Goal: Obtain resource: Download file/media

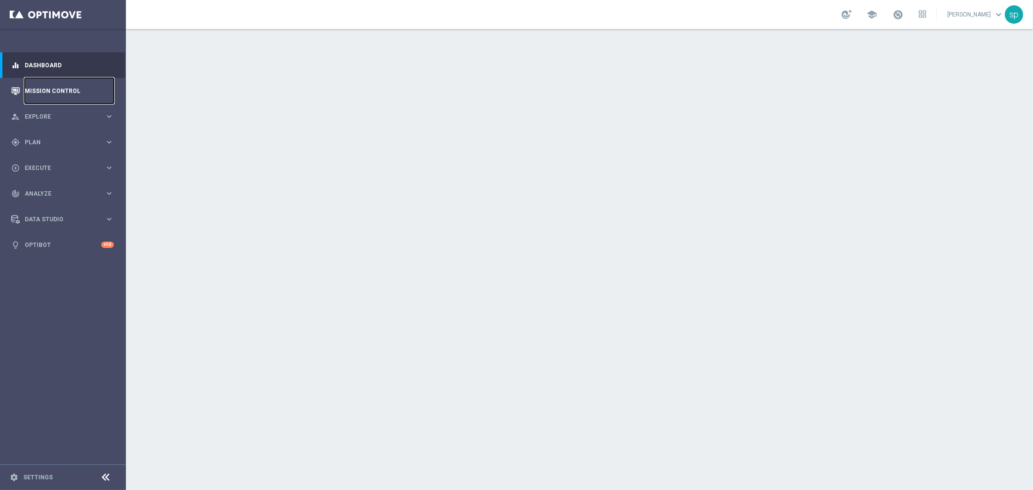
click at [52, 85] on link "Mission Control" at bounding box center [69, 91] width 89 height 26
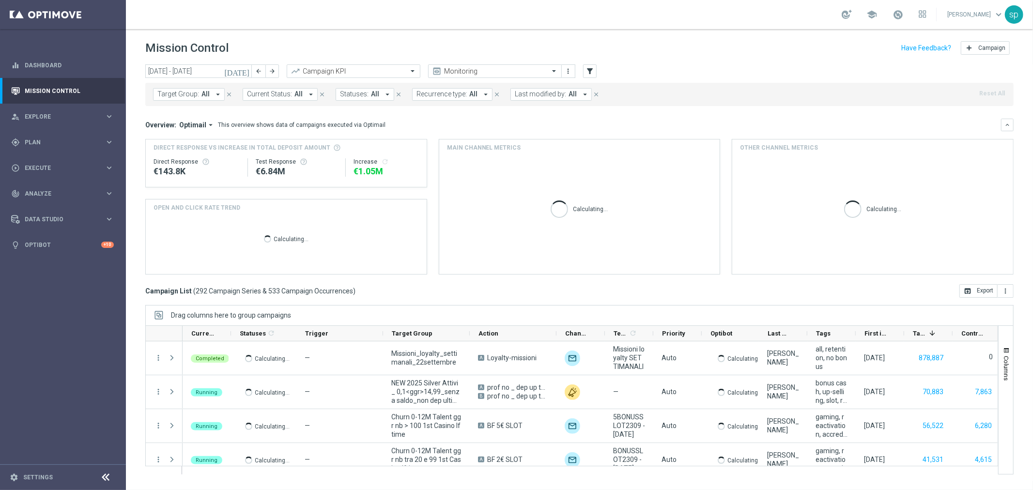
click at [168, 63] on header "Mission Control add Campaign" at bounding box center [579, 46] width 907 height 35
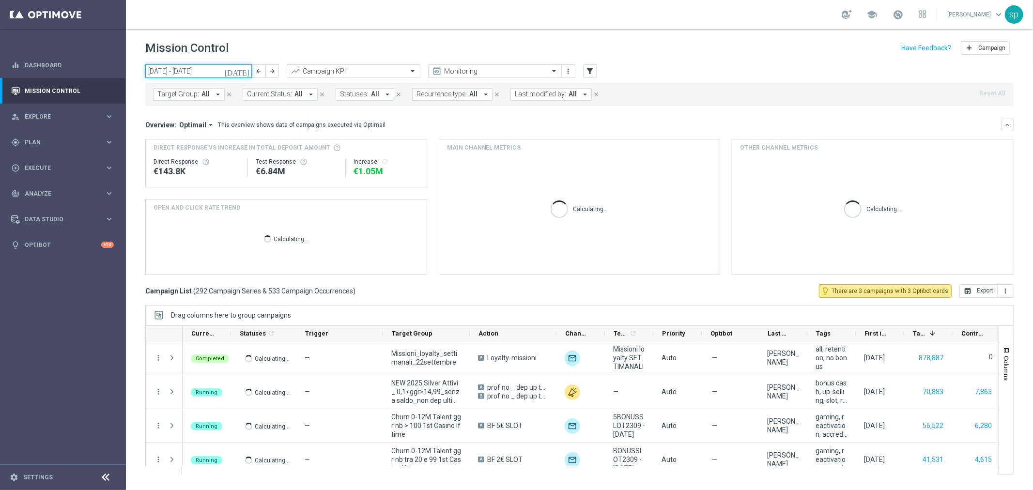
click at [174, 73] on input "[DATE] - [DATE]" at bounding box center [198, 71] width 107 height 14
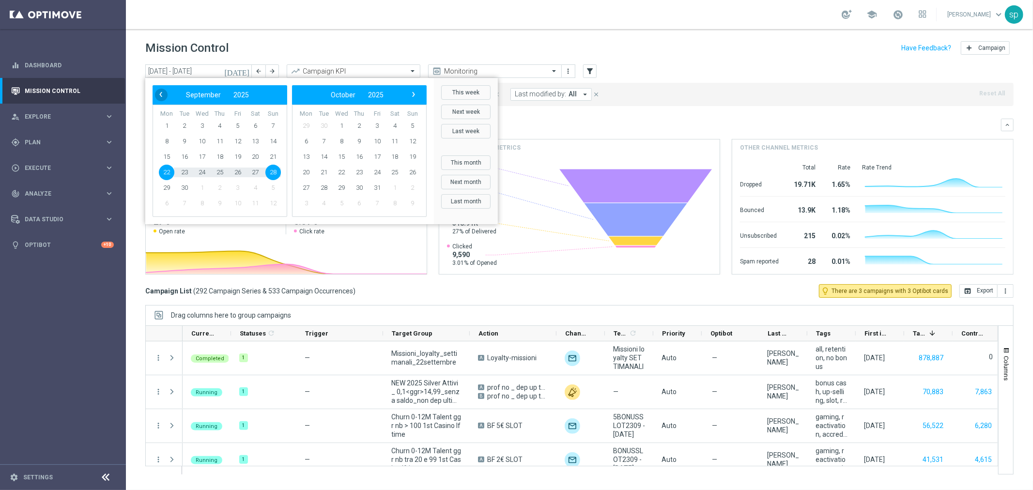
click at [163, 94] on span "‹" at bounding box center [161, 94] width 13 height 13
click at [204, 186] on span "27" at bounding box center [202, 188] width 16 height 16
type input "[DATE] - [DATE]"
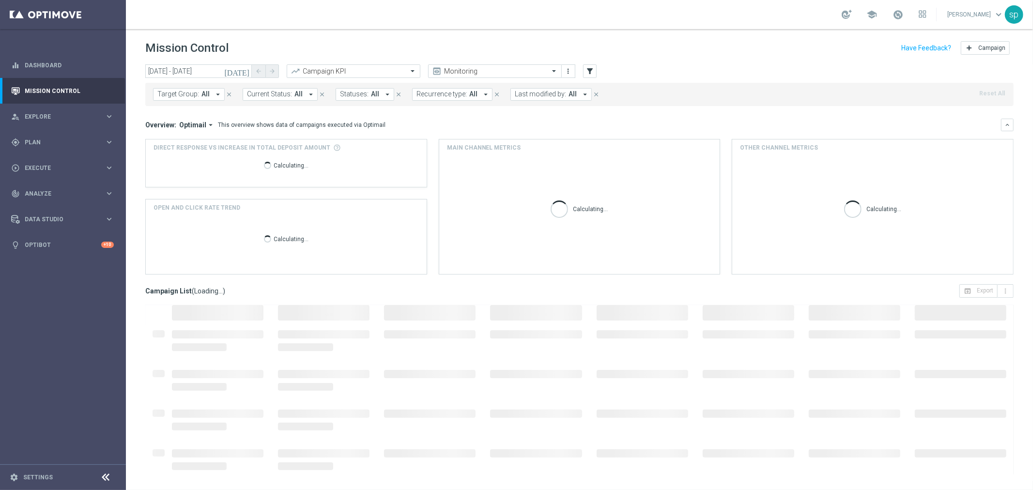
click at [204, 186] on div "Direct Response VS Increase In Total Deposit Amount Calculating..." at bounding box center [286, 163] width 281 height 47
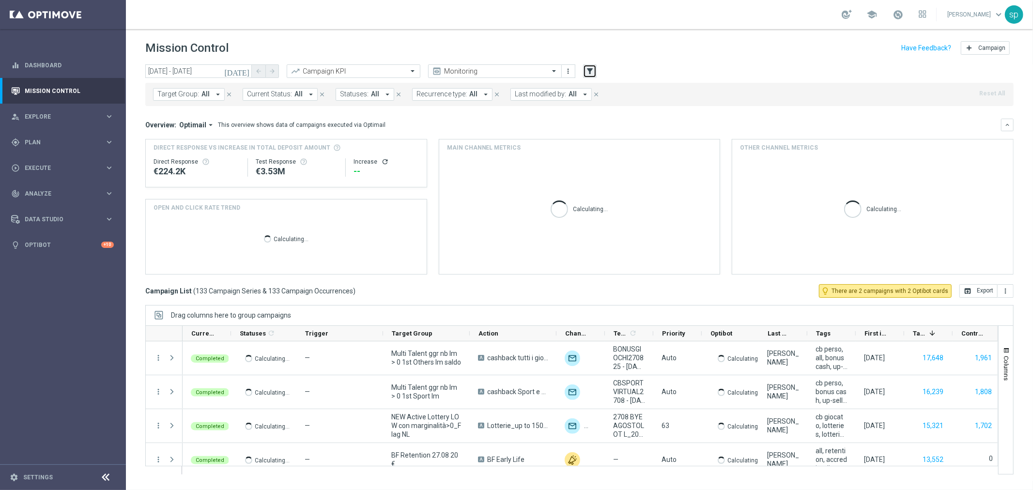
click at [590, 67] on icon "filter_alt" at bounding box center [590, 71] width 9 height 9
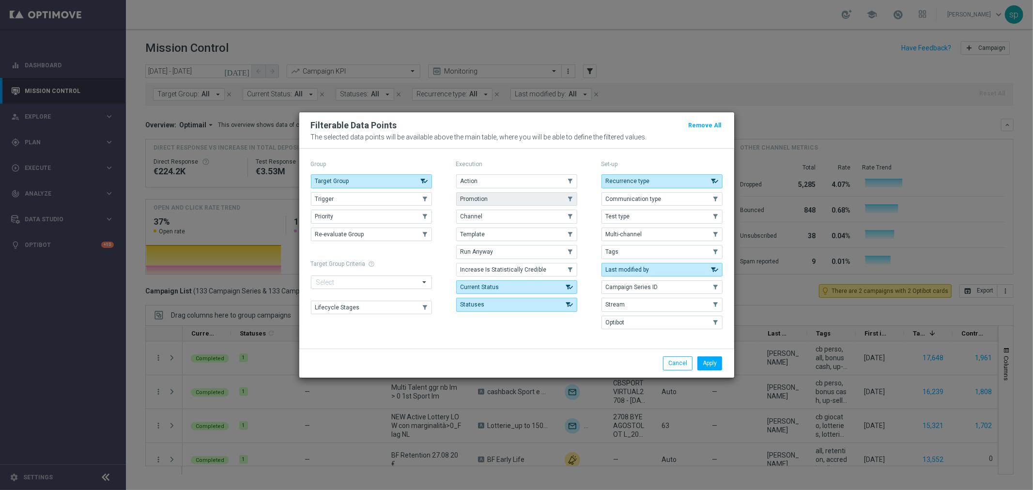
click at [497, 197] on button "Promotion" at bounding box center [516, 199] width 121 height 14
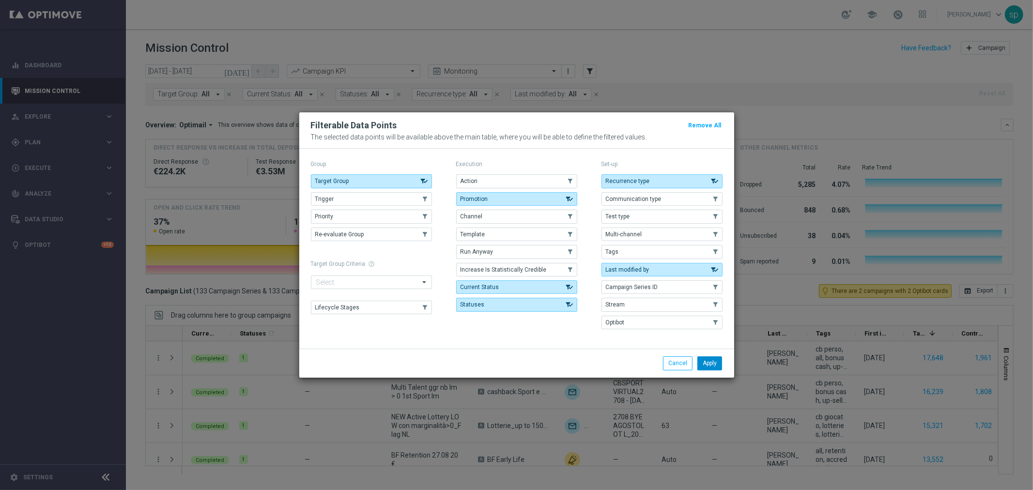
click at [715, 357] on button "Apply" at bounding box center [710, 364] width 25 height 14
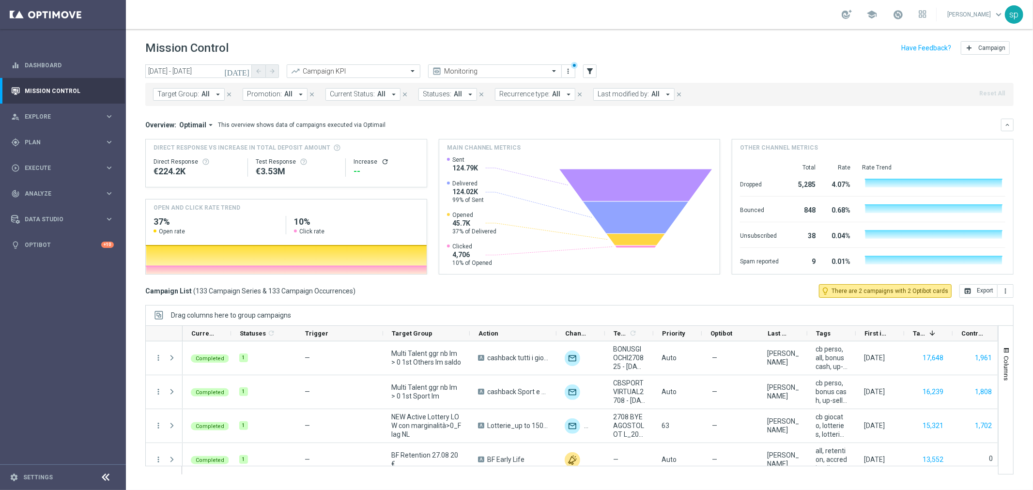
click at [261, 100] on button "Promotion: All arrow_drop_down" at bounding box center [275, 94] width 65 height 13
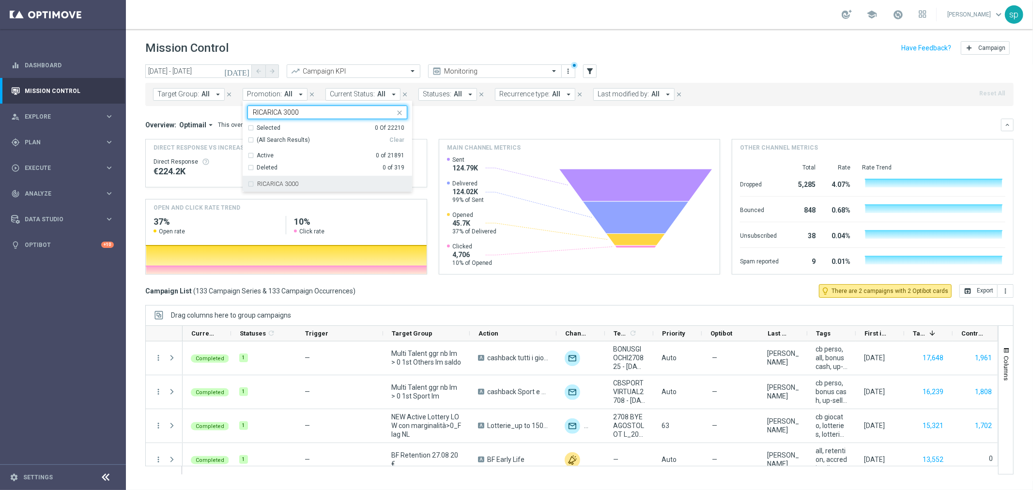
type input "RICARICA 3000"
click at [324, 191] on div "[DATE] [DATE] - [DATE] arrow_back arrow_forward Campaign KPI trending_up Monito…" at bounding box center [579, 272] width 907 height 417
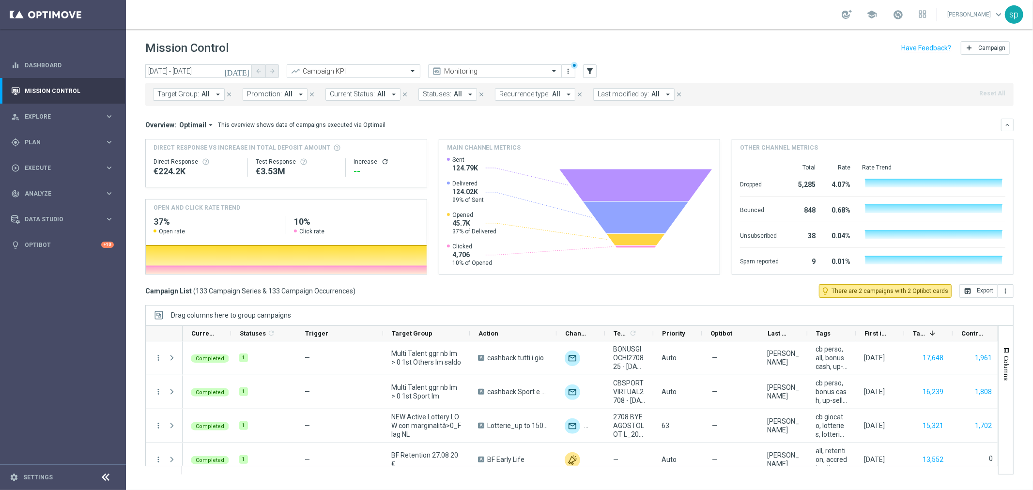
click at [324, 191] on div "Direct Response VS Increase In Total Deposit Amount Direct Response €224.2K Tes…" at bounding box center [579, 207] width 869 height 136
click at [284, 91] on span "All" at bounding box center [288, 94] width 8 height 8
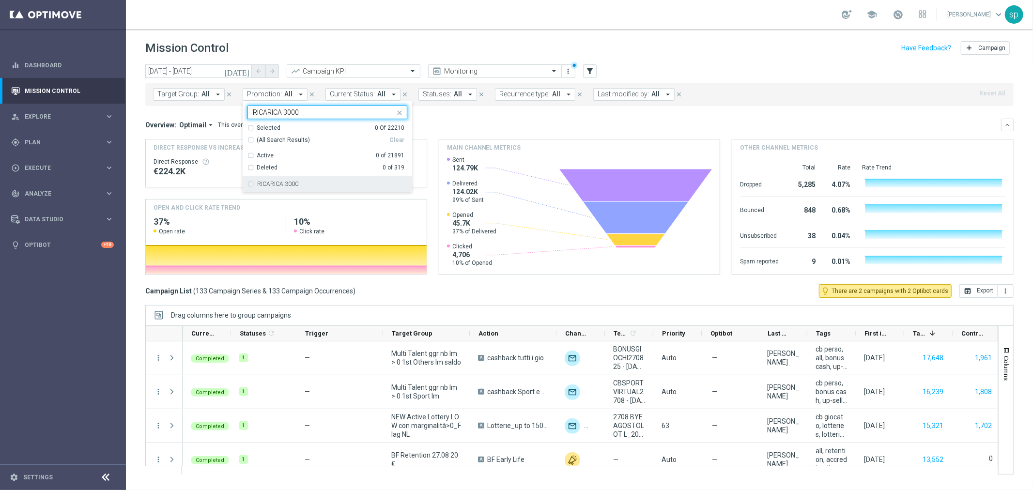
drag, startPoint x: 307, startPoint y: 171, endPoint x: 326, endPoint y: 187, distance: 24.5
click at [326, 187] on ng-dropdown-panel "Selected 0 Of 22210 (All Search Results) Clear Active 0 of 21891 Deleted 0 of 3…" at bounding box center [328, 158] width 170 height 68
click at [326, 187] on div "RICARICA 3000" at bounding box center [332, 184] width 150 height 6
type input "RICARICA 3000"
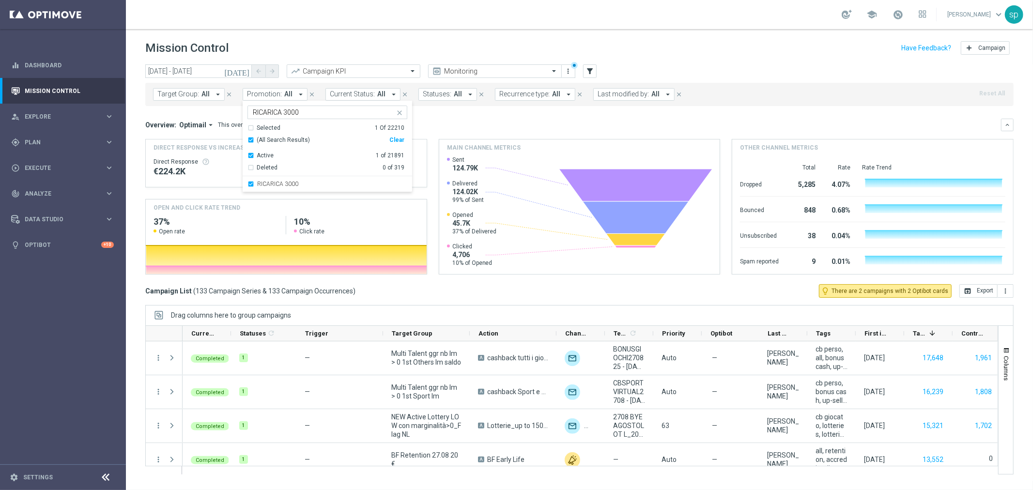
click at [500, 111] on mini-dashboard "Overview: Optimail arrow_drop_down This overview shows data of campaigns execut…" at bounding box center [579, 195] width 869 height 178
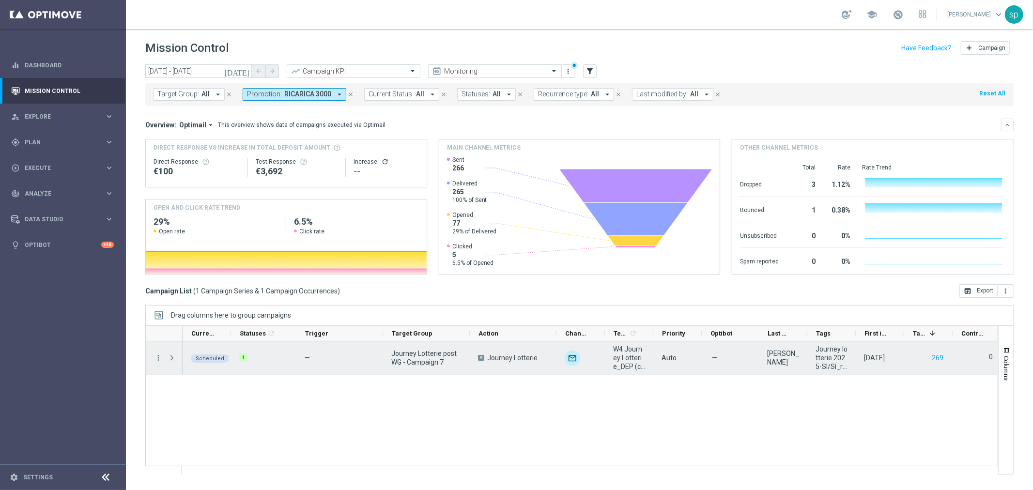
click at [171, 357] on span at bounding box center [172, 358] width 9 height 8
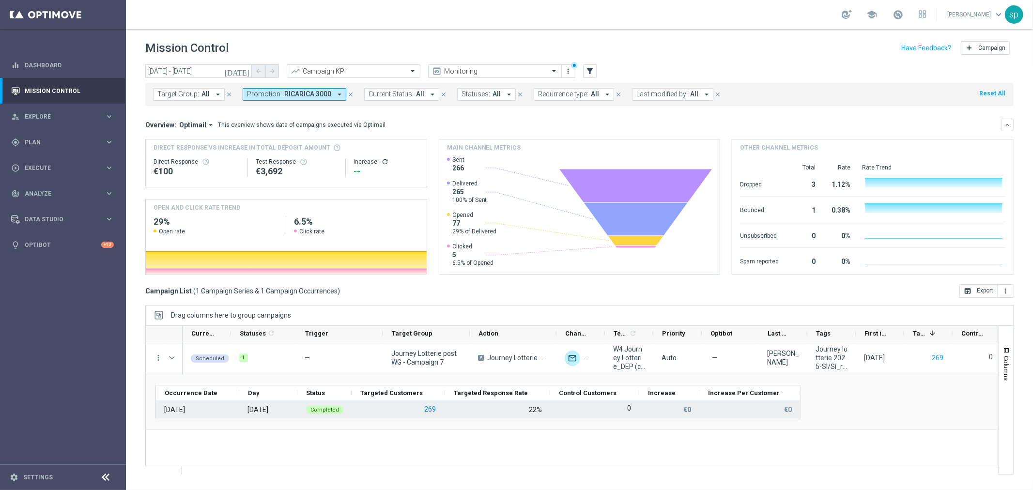
click at [429, 412] on button "269" at bounding box center [430, 410] width 14 height 12
click at [317, 97] on span "RICARICA 3000" at bounding box center [307, 94] width 47 height 8
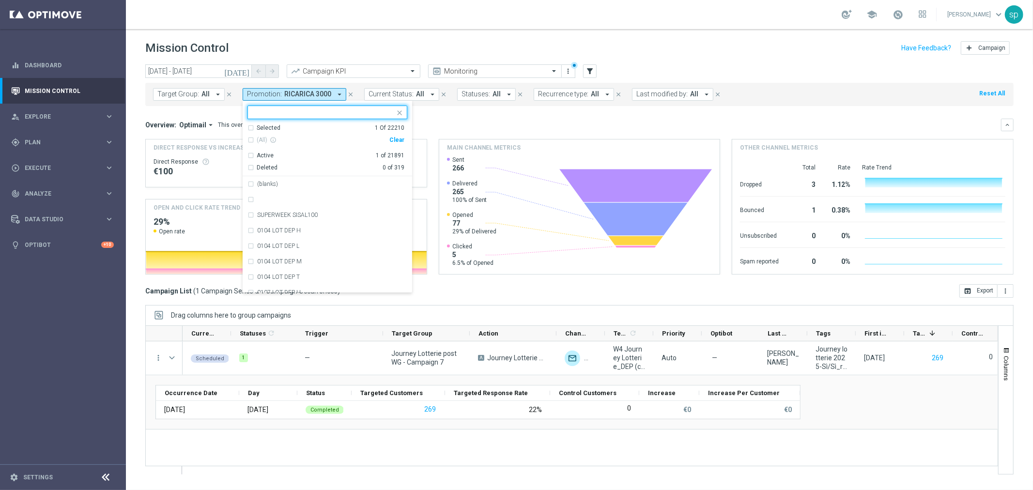
click at [0, 0] on div "Clear" at bounding box center [0, 0] width 0 height 0
click at [290, 108] on div at bounding box center [321, 112] width 147 height 12
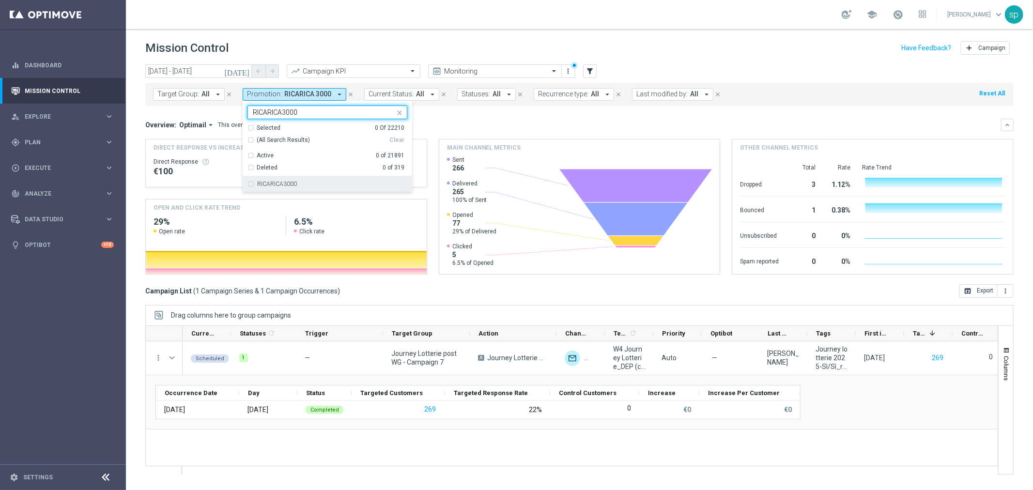
click at [306, 187] on div "RICARICA3000" at bounding box center [332, 184] width 150 height 6
type input "RICARICA3000"
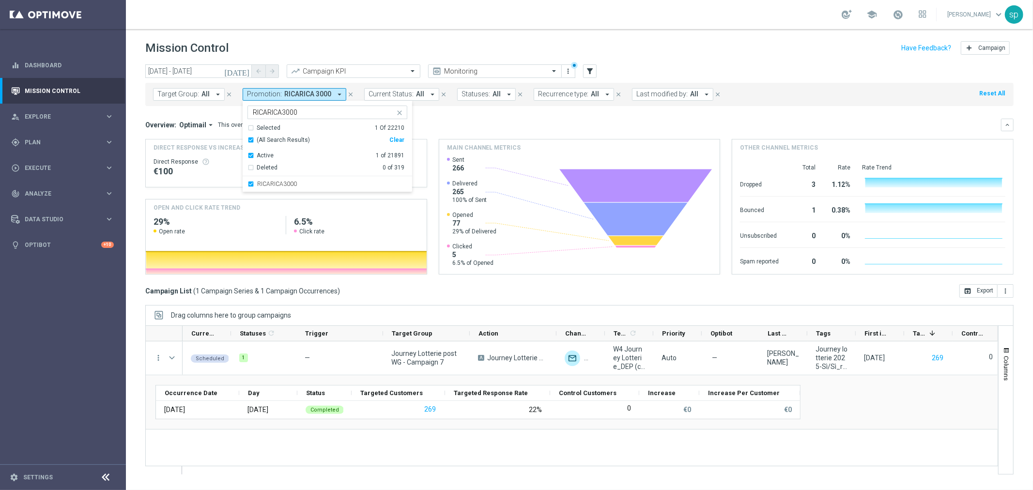
click at [470, 129] on div "Overview: Optimail arrow_drop_down This overview shows data of campaigns execut…" at bounding box center [579, 125] width 869 height 13
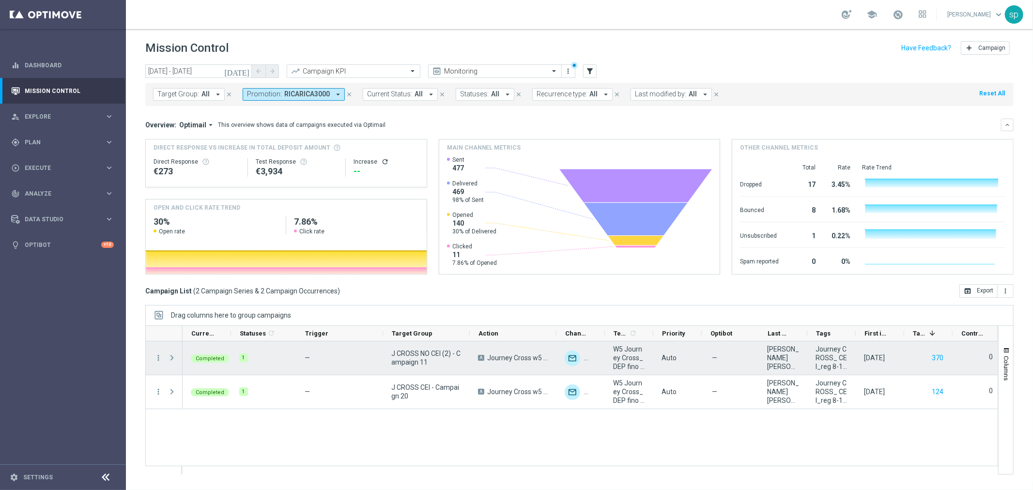
click at [173, 358] on span at bounding box center [172, 358] width 9 height 8
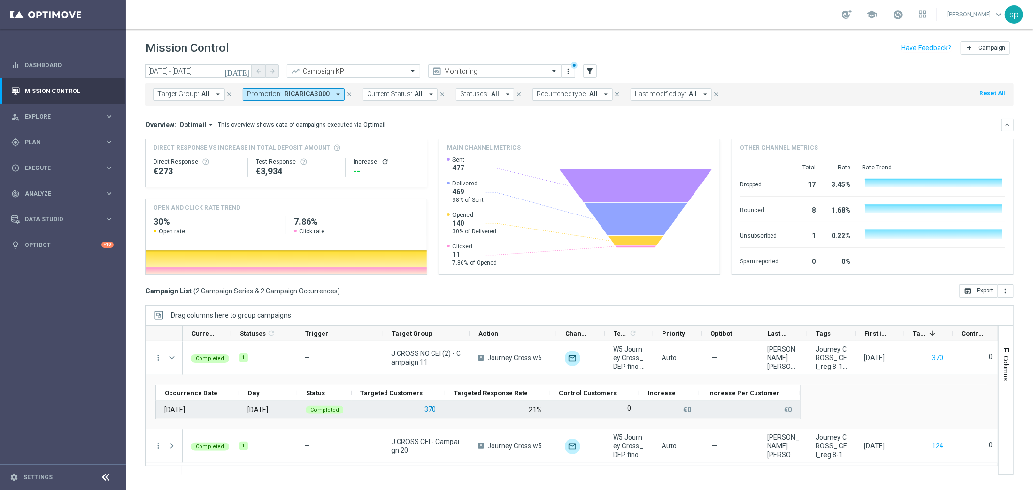
click at [425, 408] on button "370" at bounding box center [430, 410] width 14 height 12
click at [431, 412] on button "370" at bounding box center [430, 410] width 14 height 12
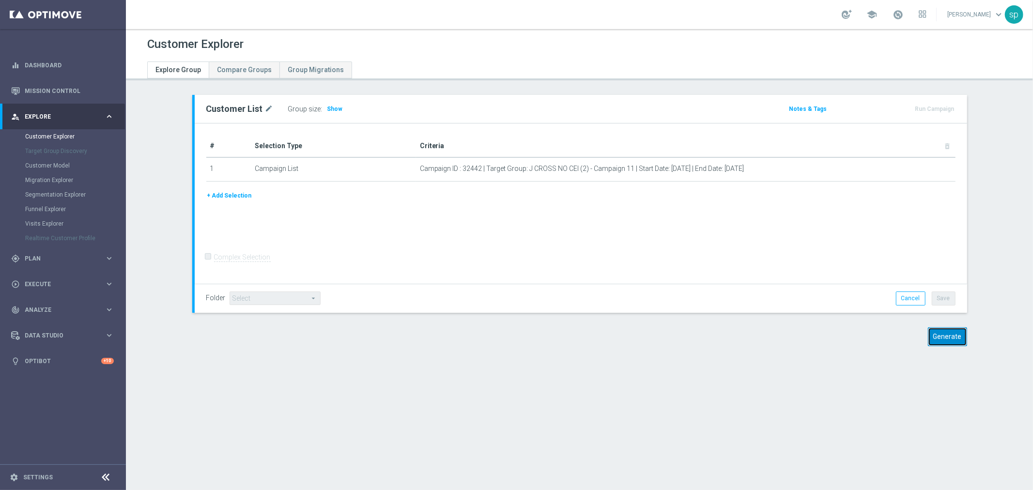
click at [953, 337] on button "Generate" at bounding box center [947, 336] width 39 height 19
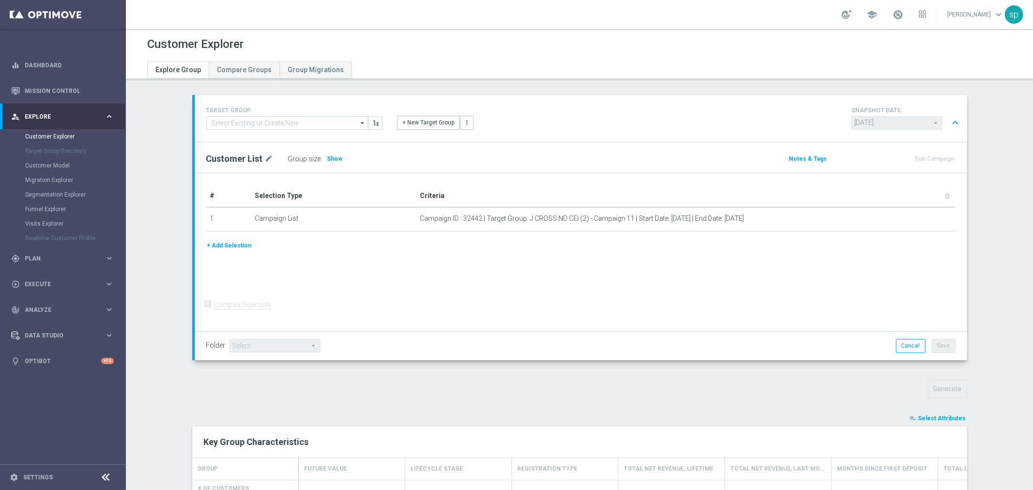
scroll to position [210, 0]
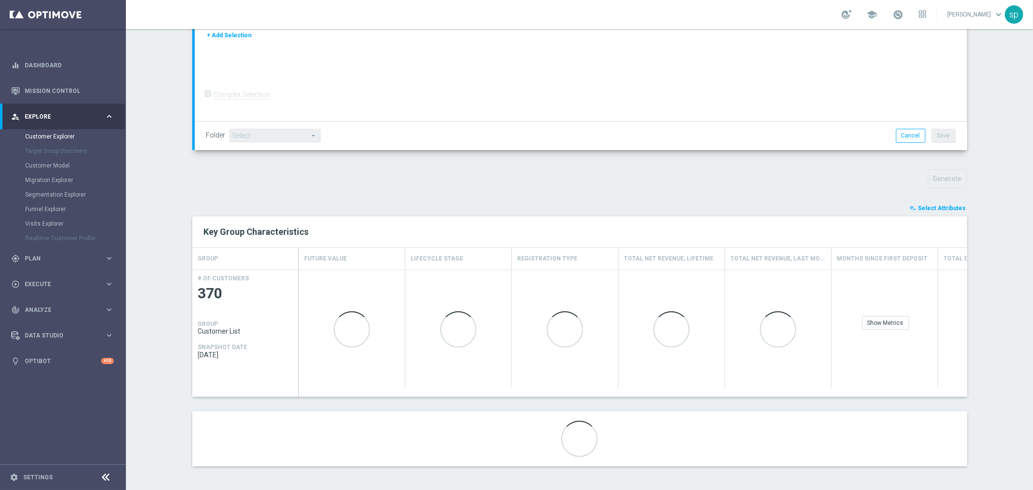
click at [948, 207] on span "Select Attributes" at bounding box center [942, 208] width 48 height 7
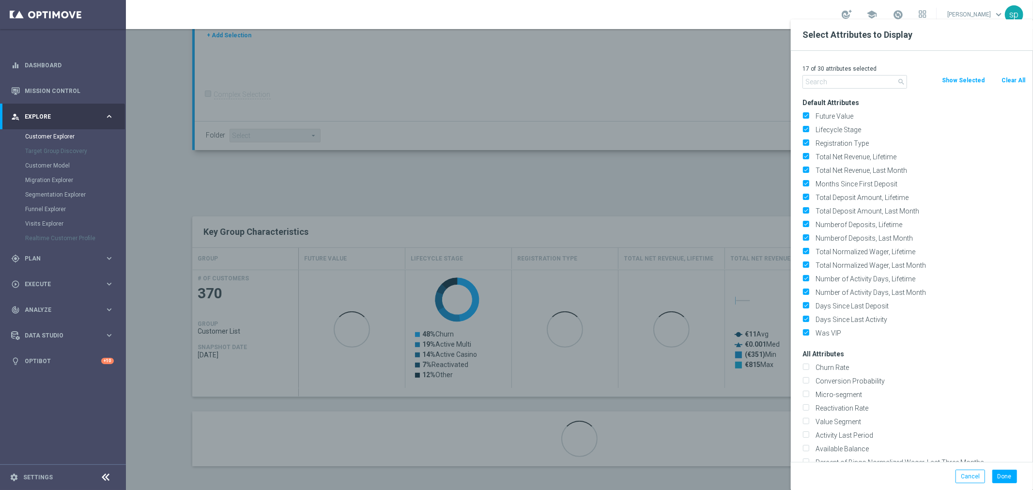
click at [1010, 83] on button "Clear All" at bounding box center [1014, 80] width 26 height 11
checkbox input "false"
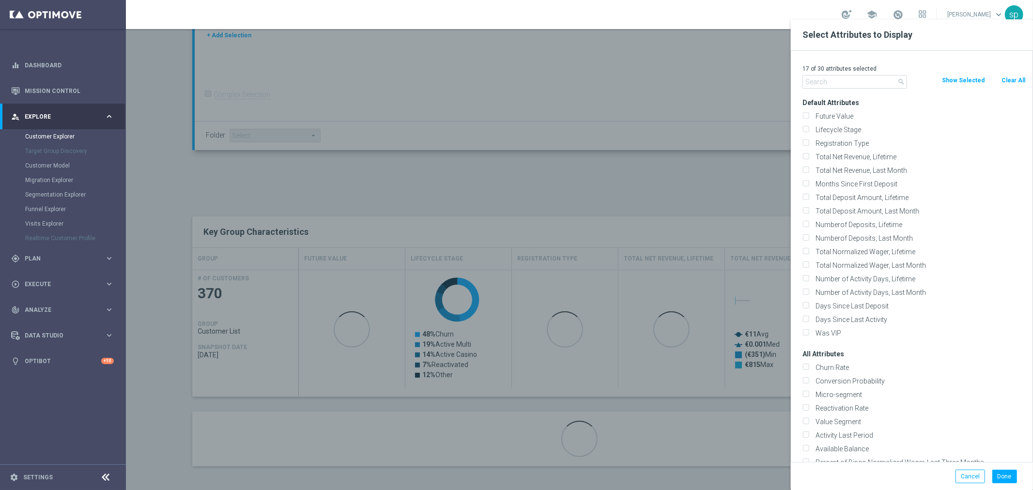
checkbox input "false"
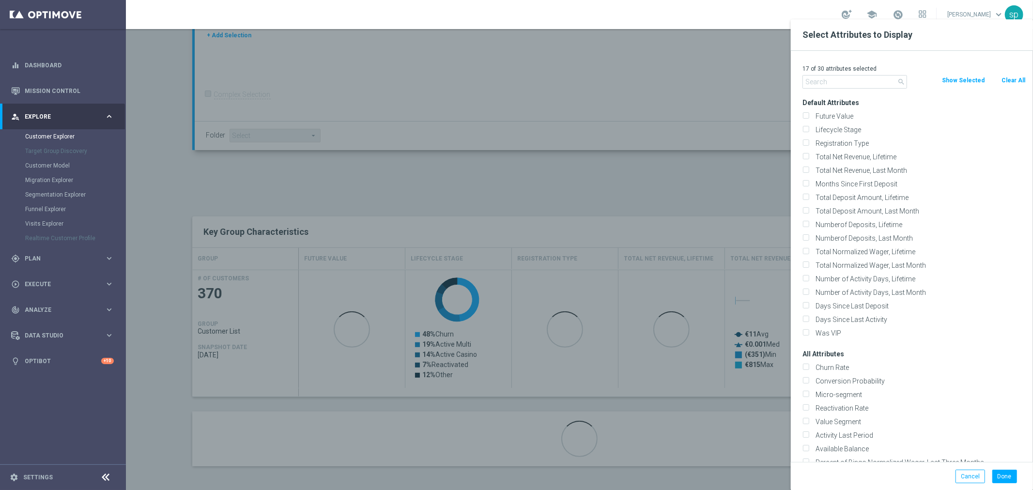
checkbox input "false"
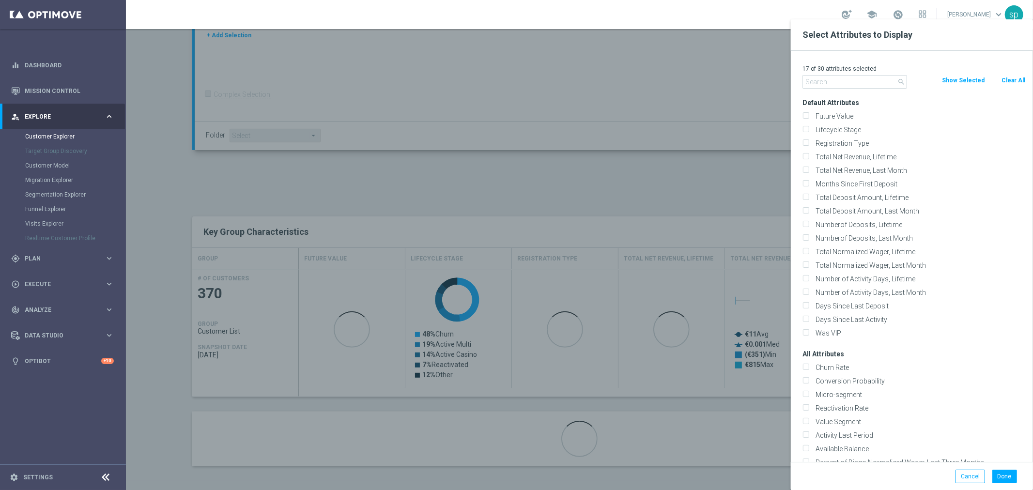
checkbox input "false"
click at [872, 79] on input "text" at bounding box center [855, 82] width 105 height 14
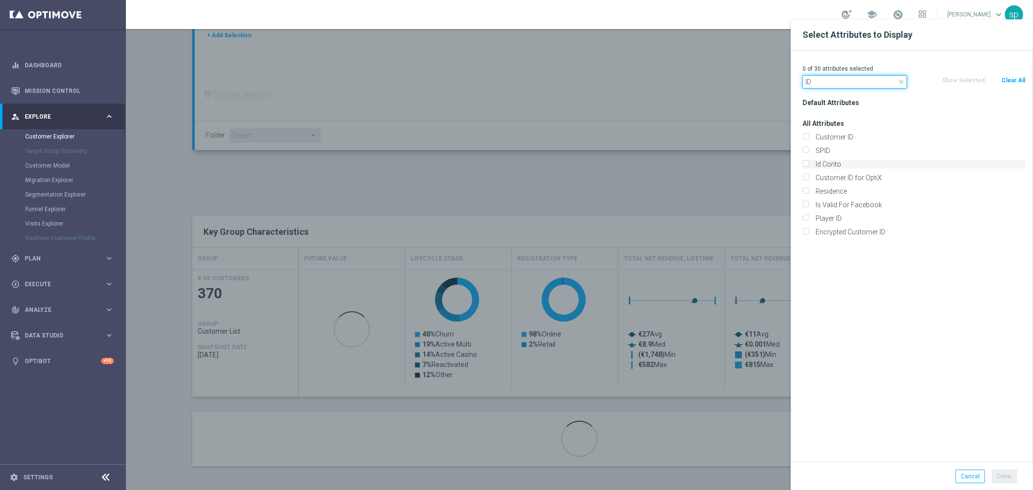
type input "ID"
click at [860, 163] on label "Id Conto" at bounding box center [919, 164] width 214 height 9
click at [809, 163] on input "Id Conto" at bounding box center [806, 165] width 6 height 6
checkbox input "true"
click at [1014, 478] on button "Done" at bounding box center [1005, 477] width 25 height 14
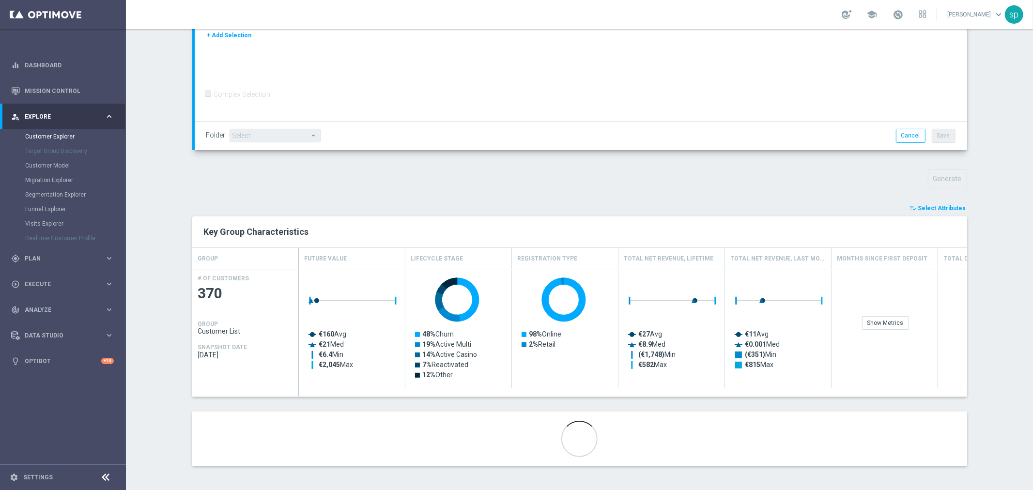
scroll to position [202, 0]
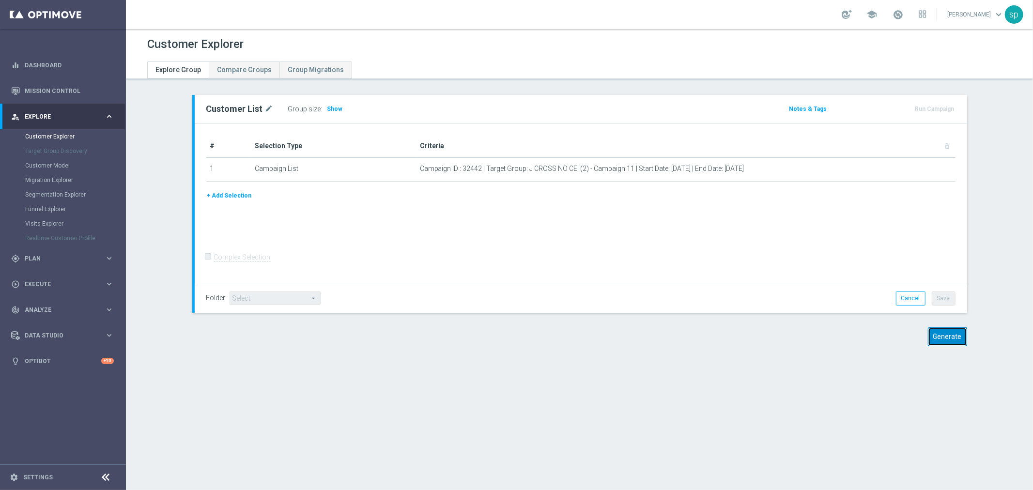
click at [948, 335] on button "Generate" at bounding box center [947, 336] width 39 height 19
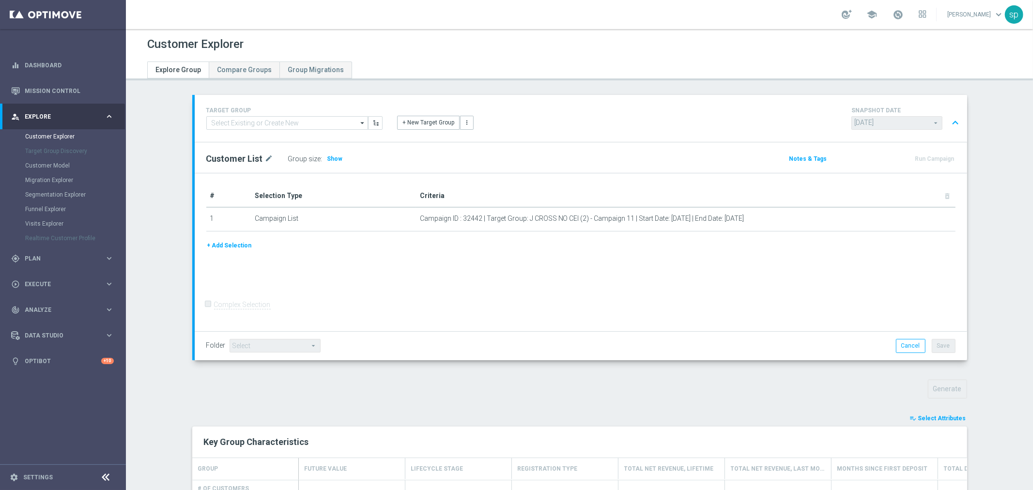
click at [951, 418] on span "Select Attributes" at bounding box center [942, 418] width 48 height 7
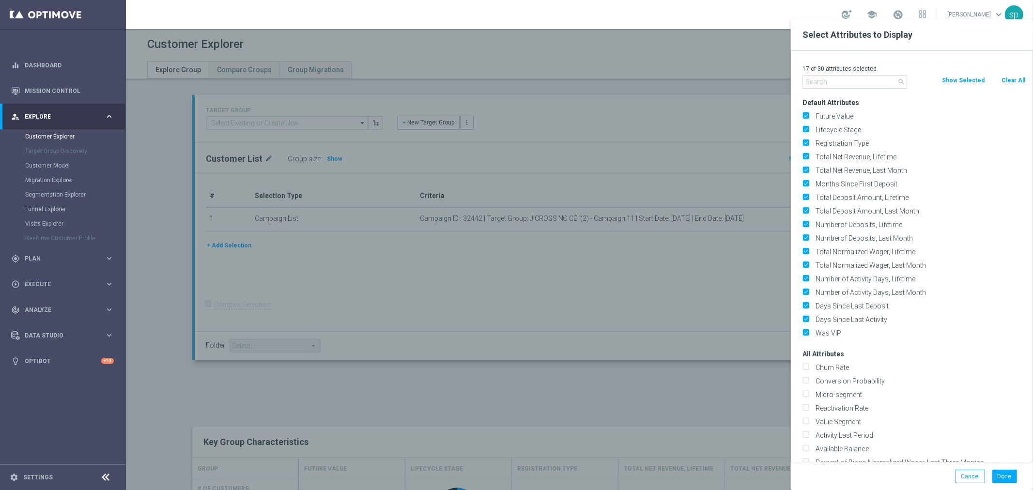
click at [1021, 71] on p "17 of 30 attributes selected" at bounding box center [914, 69] width 223 height 8
click at [1019, 76] on button "Clear All" at bounding box center [1014, 80] width 26 height 11
checkbox input "false"
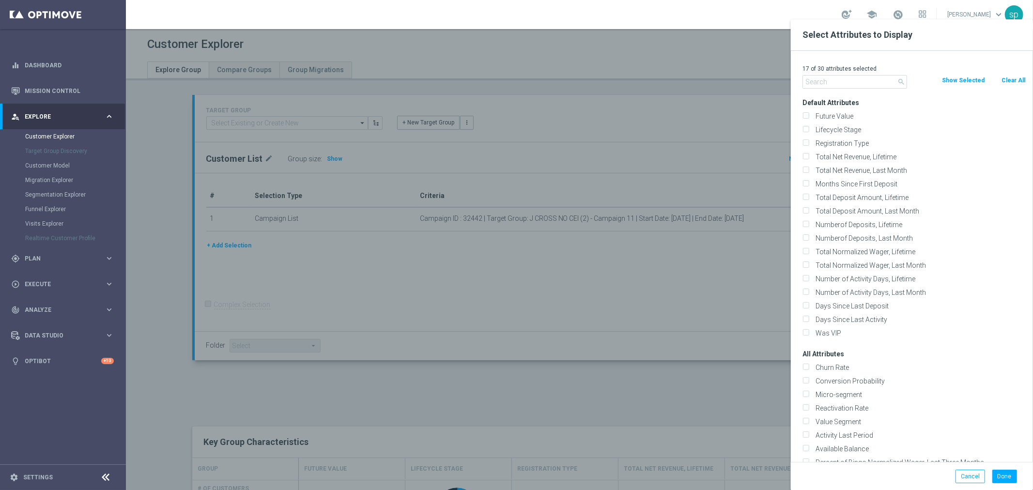
checkbox input "false"
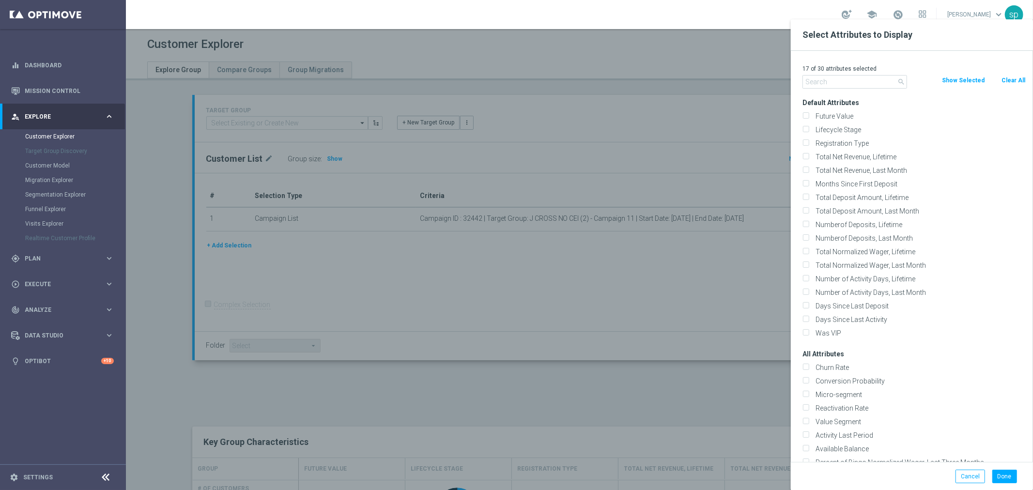
checkbox input "false"
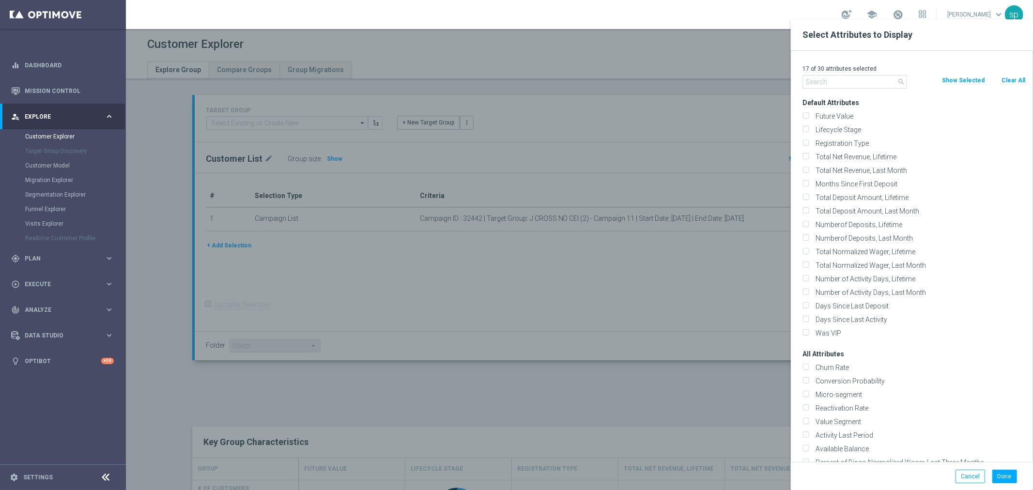
checkbox input "false"
click at [854, 75] on input "text" at bounding box center [855, 82] width 105 height 14
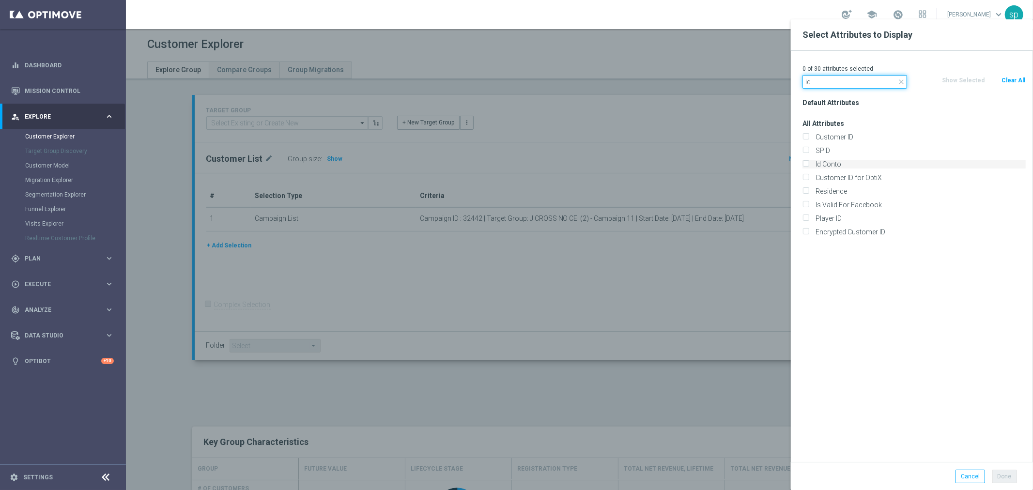
type input "id"
click at [840, 164] on label "Id Conto" at bounding box center [919, 164] width 214 height 9
click at [809, 164] on input "Id Conto" at bounding box center [806, 165] width 6 height 6
checkbox input "true"
click at [1009, 475] on button "Done" at bounding box center [1005, 477] width 25 height 14
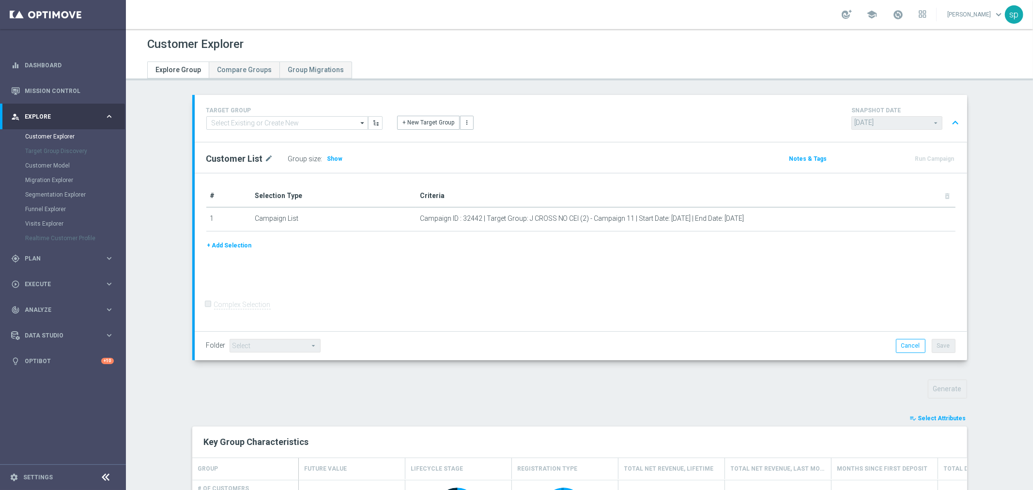
type input "Search"
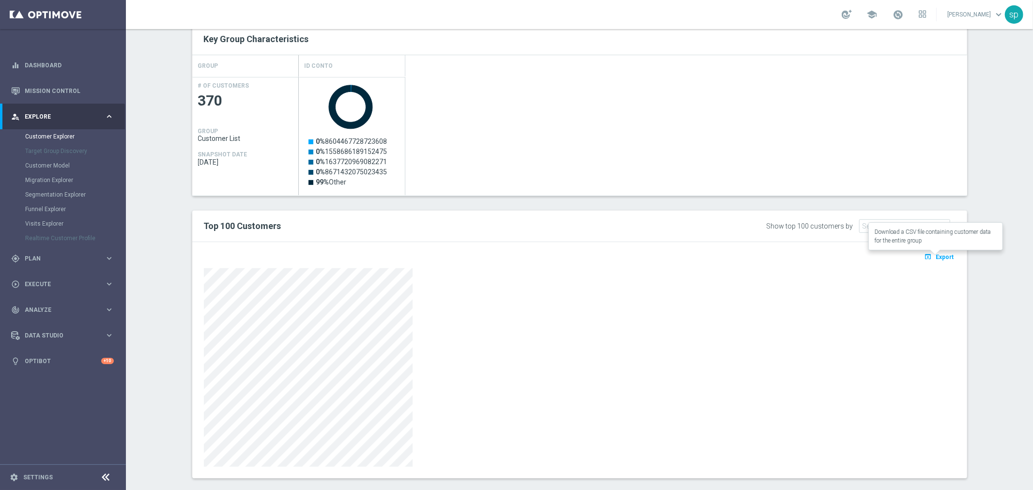
click at [942, 254] on span "Export" at bounding box center [945, 257] width 18 height 7
